Goal: Task Accomplishment & Management: Use online tool/utility

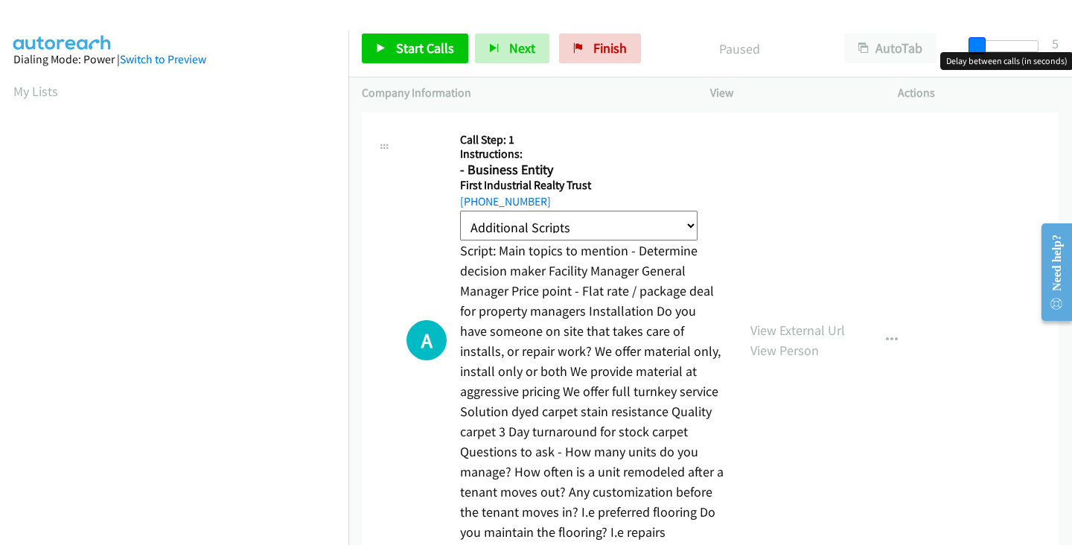
click at [975, 47] on span at bounding box center [978, 46] width 18 height 18
click at [992, 109] on td "A Callback Scheduled Call Step: 1 Instructions: - Business Entity First Industr…" at bounding box center [710, 341] width 724 height 465
click at [425, 229] on div "A Callback Scheduled Call Step: 1 Instructions: - Business Entity First Industr…" at bounding box center [564, 341] width 317 height 430
click at [422, 252] on div "A Callback Scheduled Call Step: 1 Instructions: - Business Entity First Industr…" at bounding box center [564, 341] width 317 height 430
click at [374, 239] on div "A Callback Scheduled Call Step: 1 Instructions: - Business Entity First Industr…" at bounding box center [549, 341] width 375 height 430
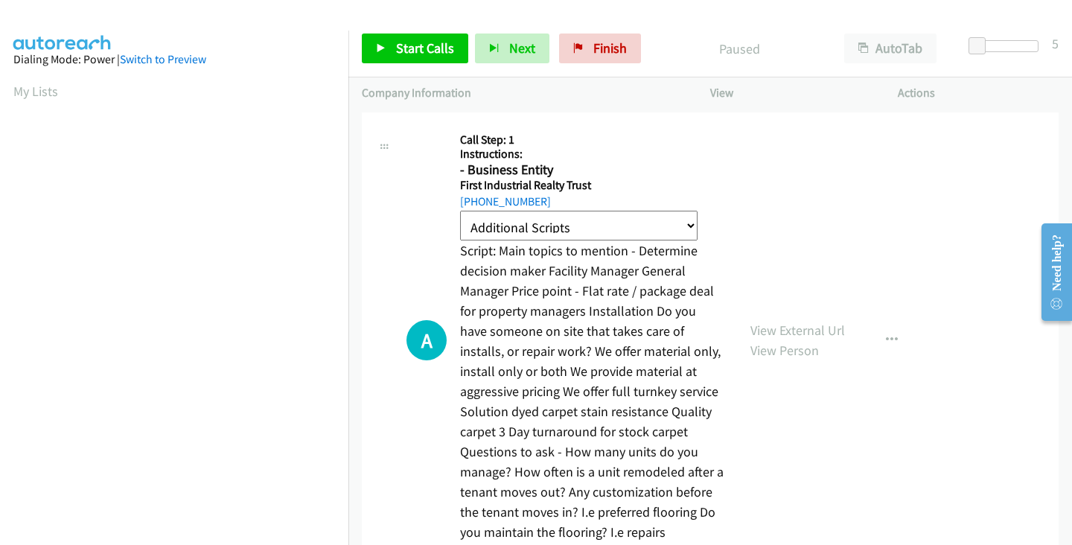
click at [904, 217] on div "View External Url View Person View External Url Schedule/Manage Callback Skip C…" at bounding box center [837, 341] width 201 height 430
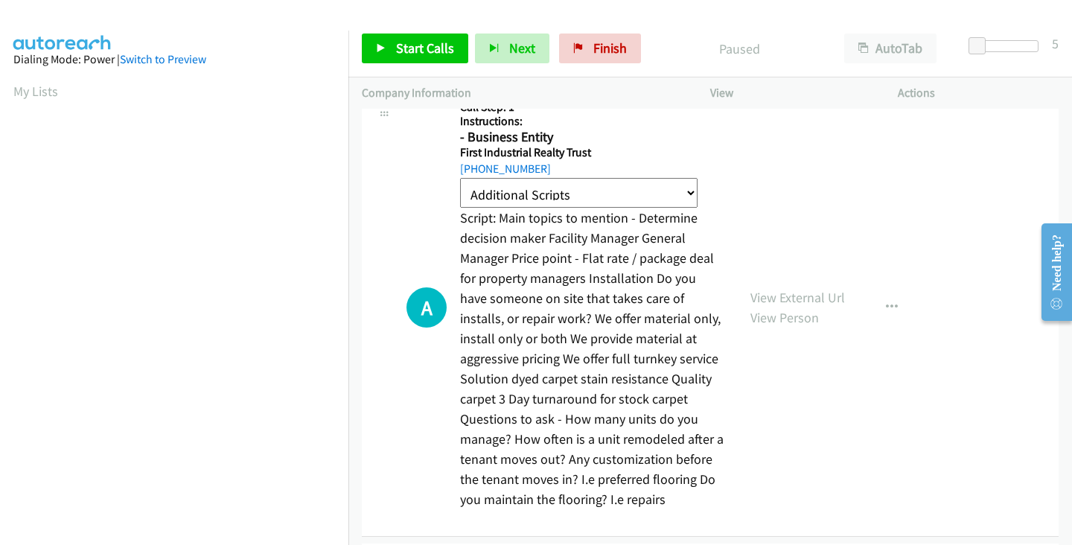
scroll to position [37, 0]
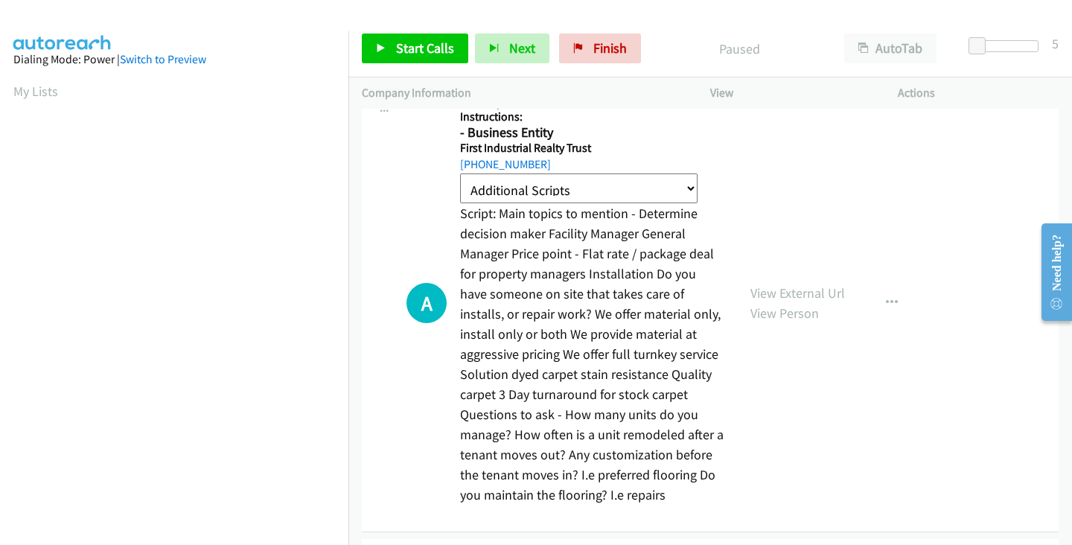
click at [656, 188] on select "Additional Scripts [GEOGRAPHIC_DATA] Homeowners Home Owners Property Management…" at bounding box center [578, 188] width 237 height 31
select select "Collin County Homeowners"
click at [460, 173] on select "Additional Scripts [GEOGRAPHIC_DATA] Homeowners Home Owners Property Management…" at bounding box center [578, 188] width 237 height 31
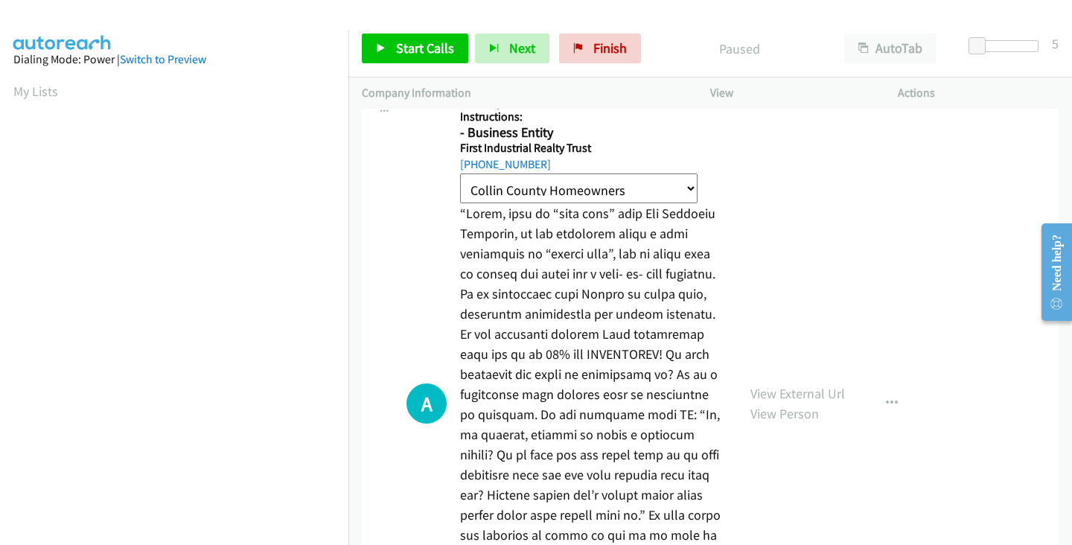
click at [391, 221] on div "A Callback Scheduled Call Step: 1 Instructions: - Business Entity First Industr…" at bounding box center [549, 404] width 348 height 631
